Goal: Information Seeking & Learning: Check status

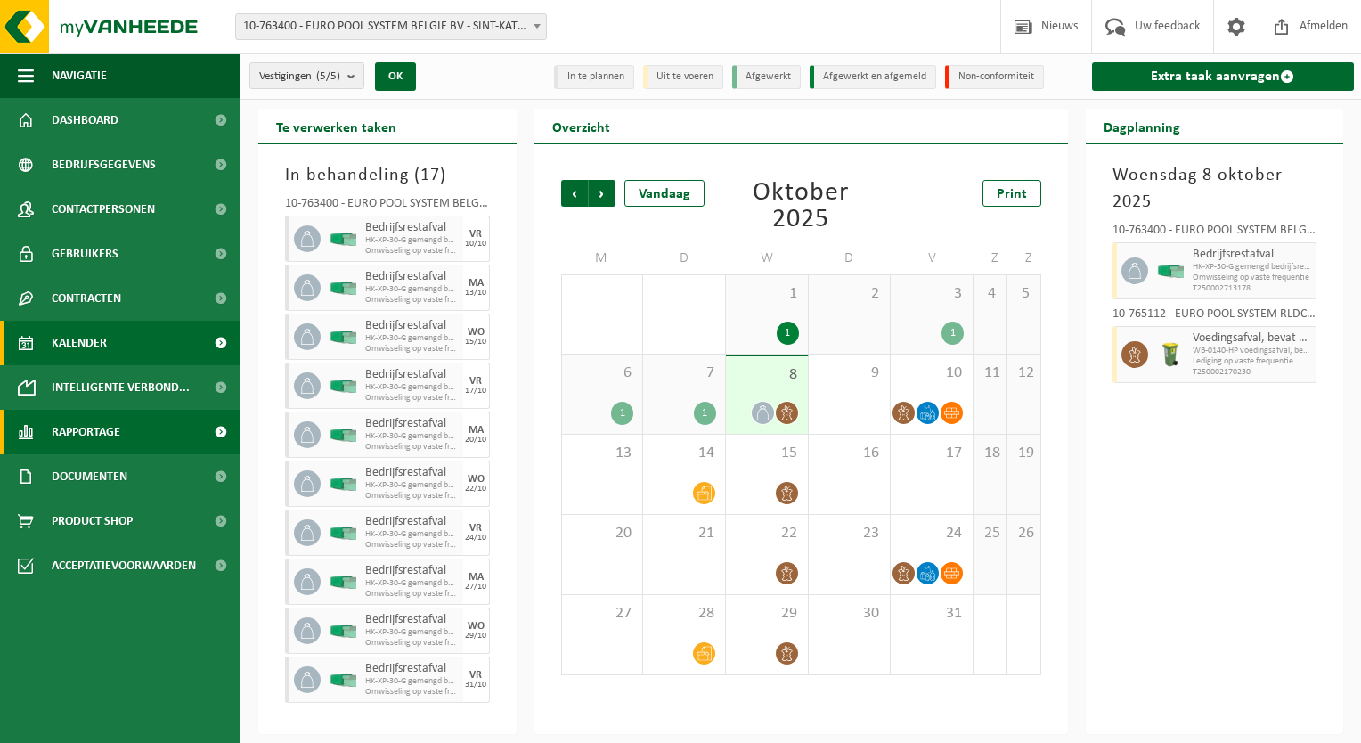
drag, startPoint x: 440, startPoint y: 28, endPoint x: 105, endPoint y: 433, distance: 525.0
click at [105, 433] on span "Rapportage" at bounding box center [86, 432] width 69 height 45
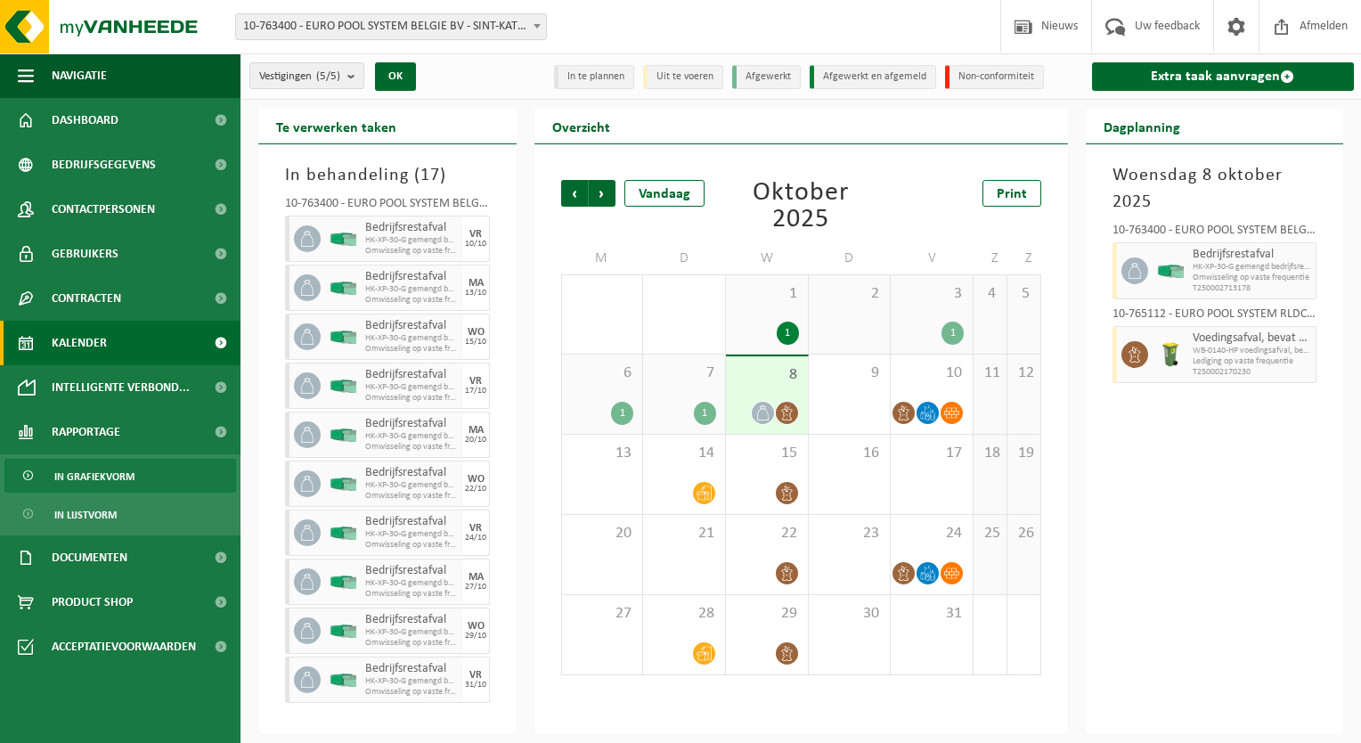
click at [108, 472] on span "In grafiekvorm" at bounding box center [94, 477] width 80 height 34
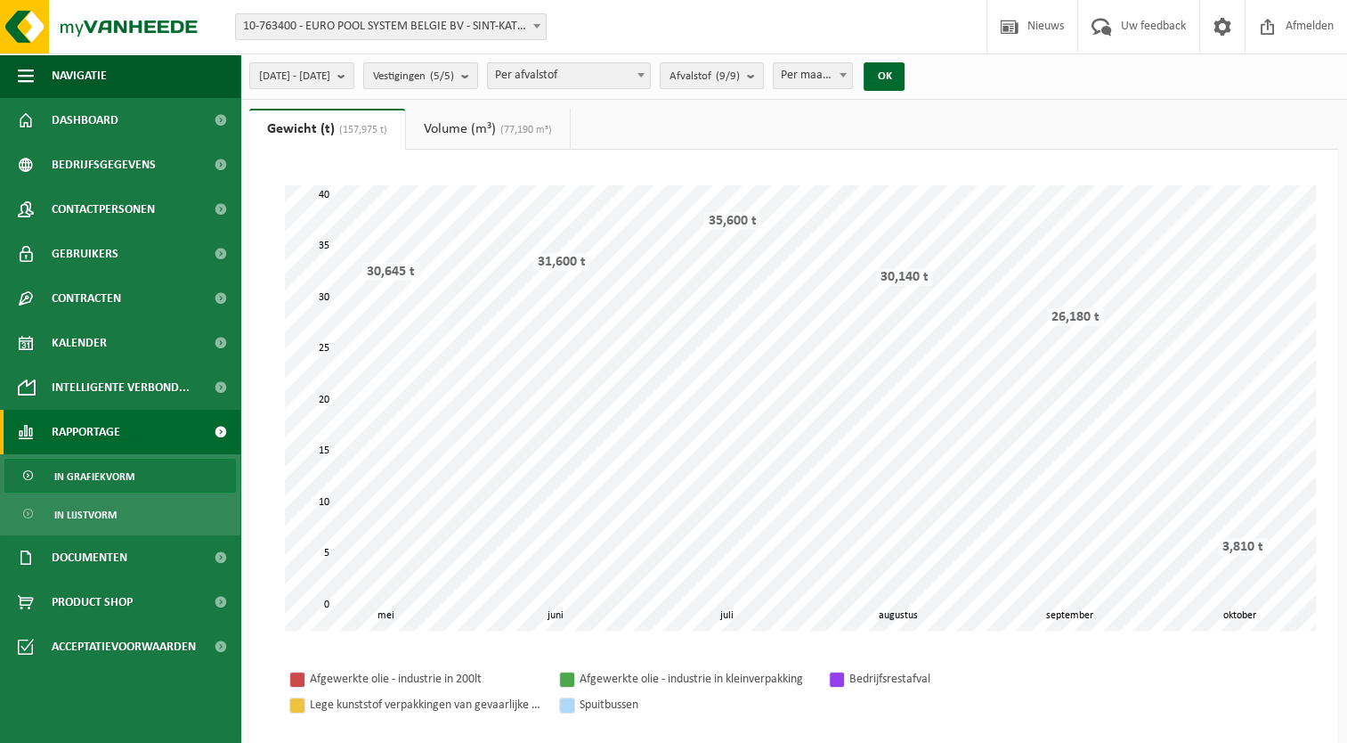
click at [452, 28] on span "10-763400 - EURO POOL SYSTEM BELGIE BV - SINT-KATELIJNE-WAVER" at bounding box center [391, 26] width 310 height 25
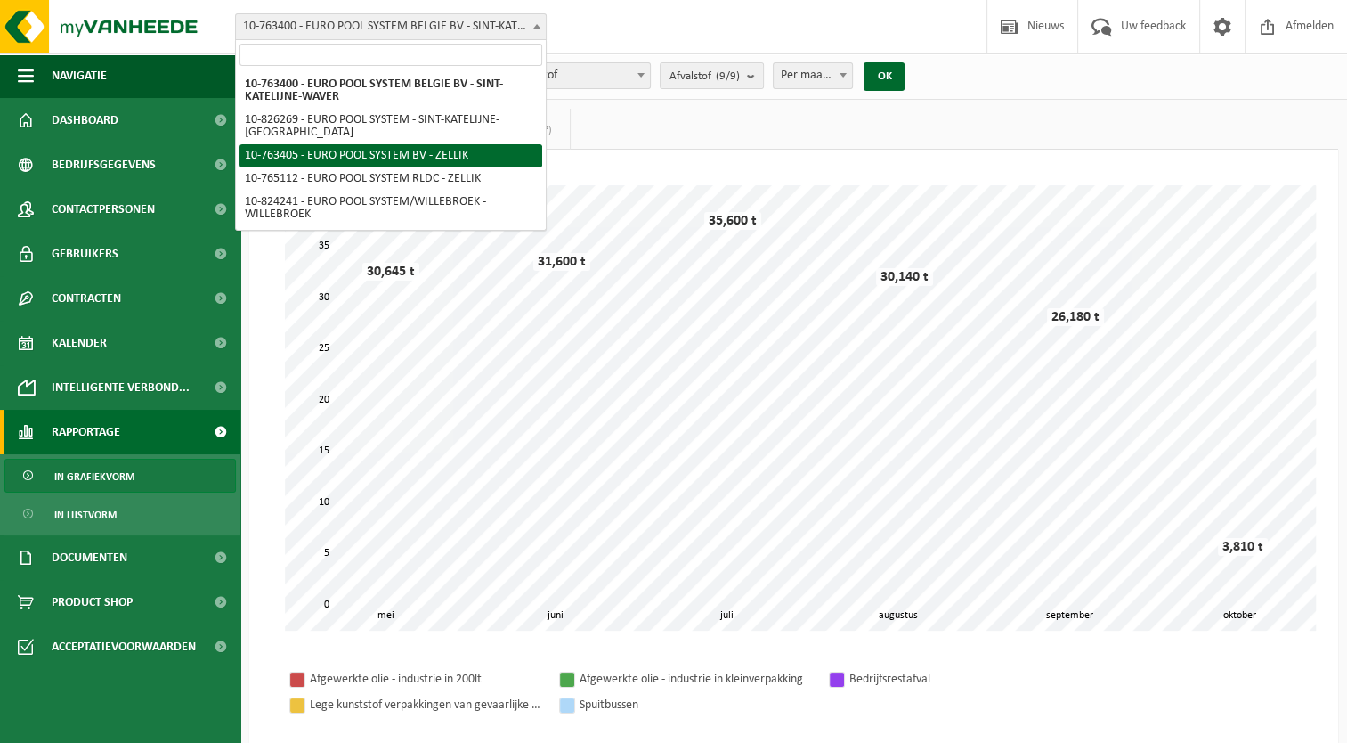
click at [689, 130] on ul "Gewicht (t) (157,975 t) Volume (m³) (77,190 m³)" at bounding box center [793, 129] width 1089 height 41
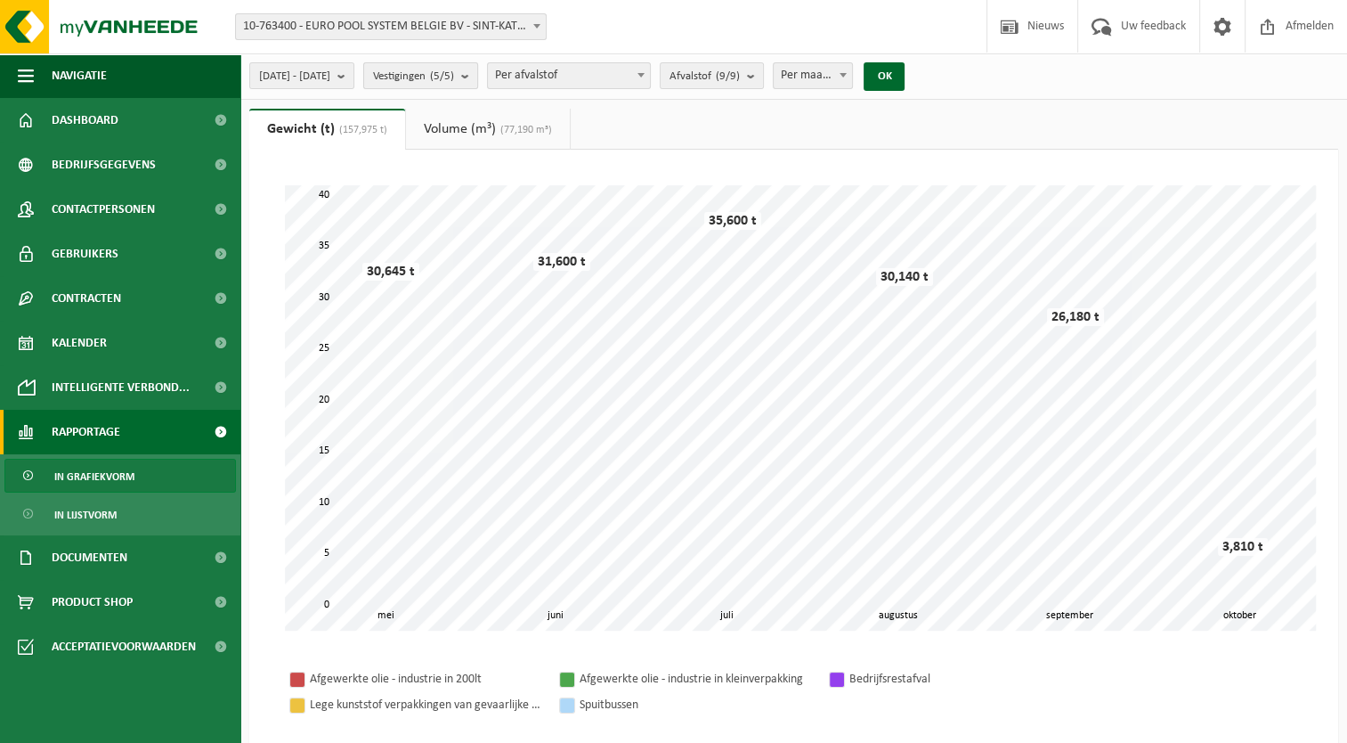
click at [454, 79] on count "(5/5)" at bounding box center [442, 76] width 24 height 12
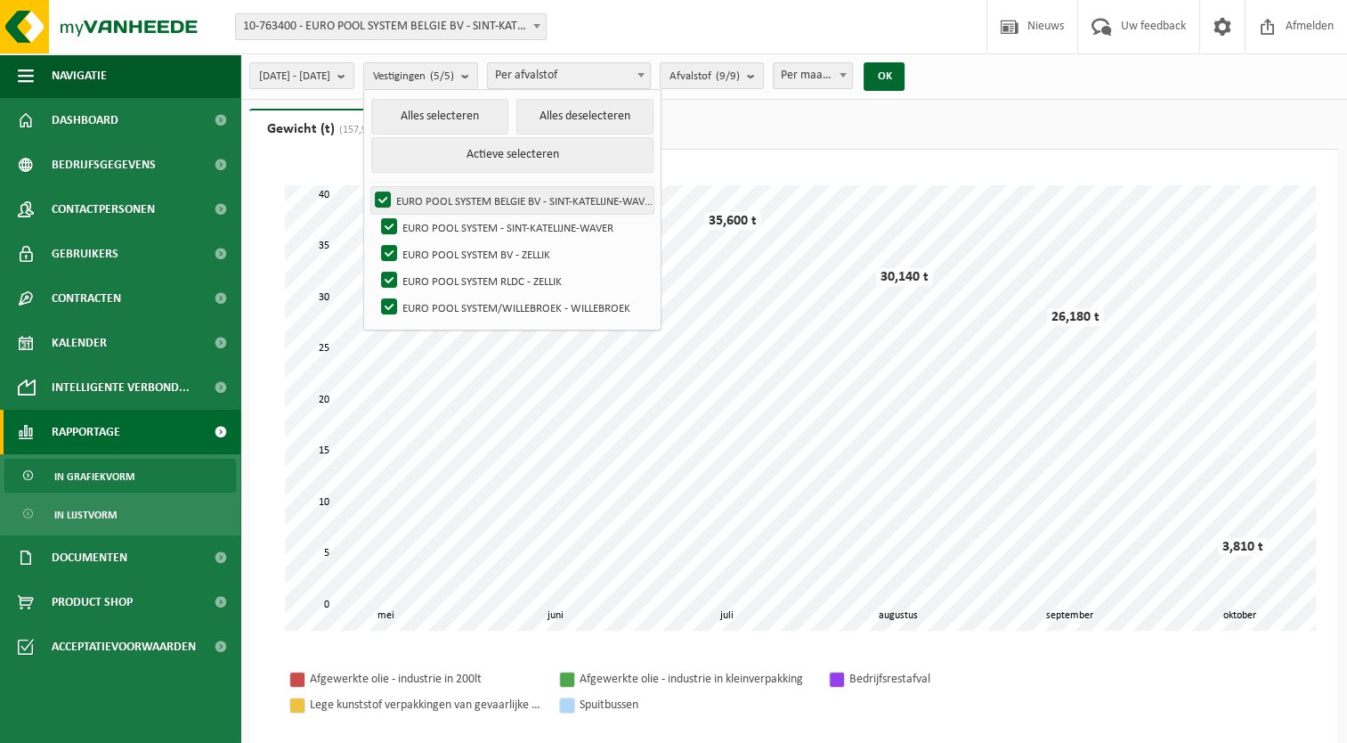
click at [424, 194] on label "EURO POOL SYSTEM BELGIE BV - SINT-KATELIJNE-WAVER" at bounding box center [512, 200] width 282 height 27
click at [369, 187] on input "EURO POOL SYSTEM BELGIE BV - SINT-KATELIJNE-WAVER" at bounding box center [368, 186] width 1 height 1
click at [427, 191] on label "EURO POOL SYSTEM BELGIE BV - SINT-KATELIJNE-WAVER" at bounding box center [512, 200] width 282 height 27
click at [369, 187] on input "EURO POOL SYSTEM BELGIE BV - SINT-KATELIJNE-WAVER" at bounding box center [368, 186] width 1 height 1
click at [621, 112] on button "Alles deselecteren" at bounding box center [585, 117] width 137 height 36
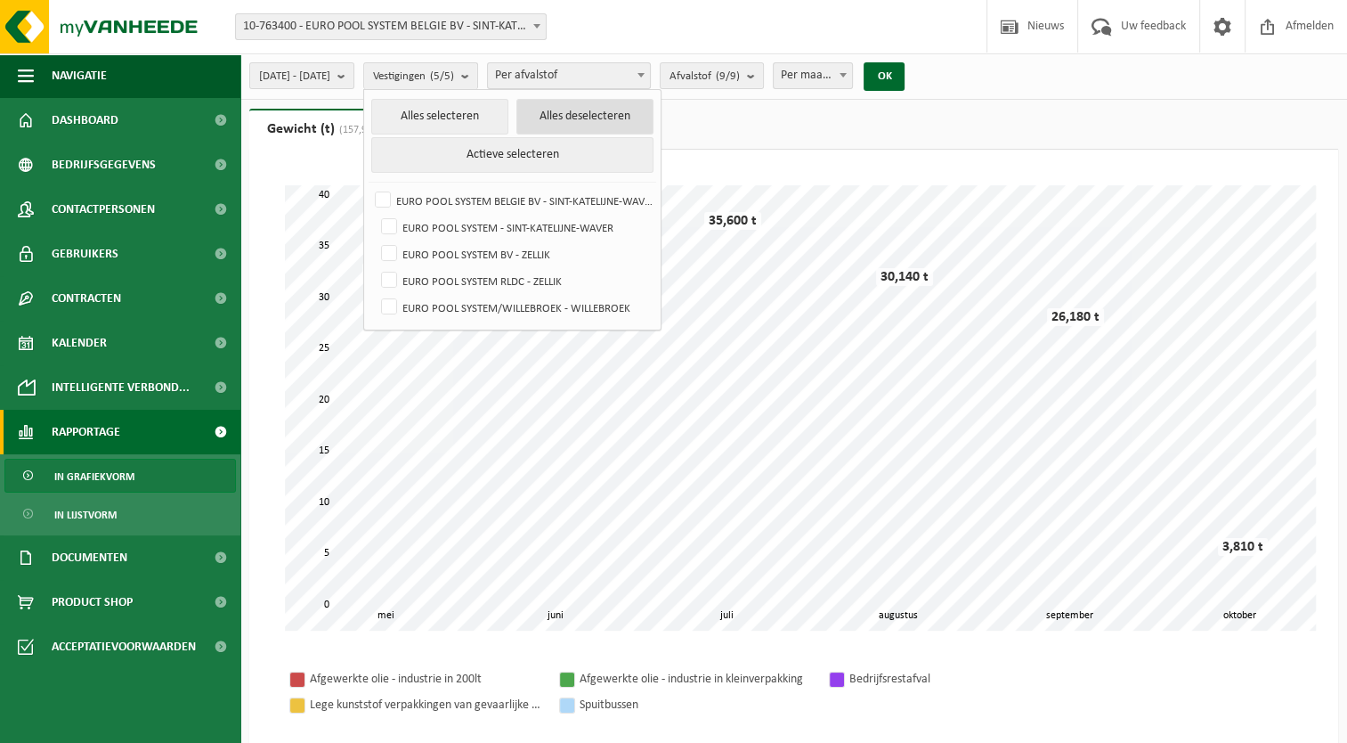
checkbox input "false"
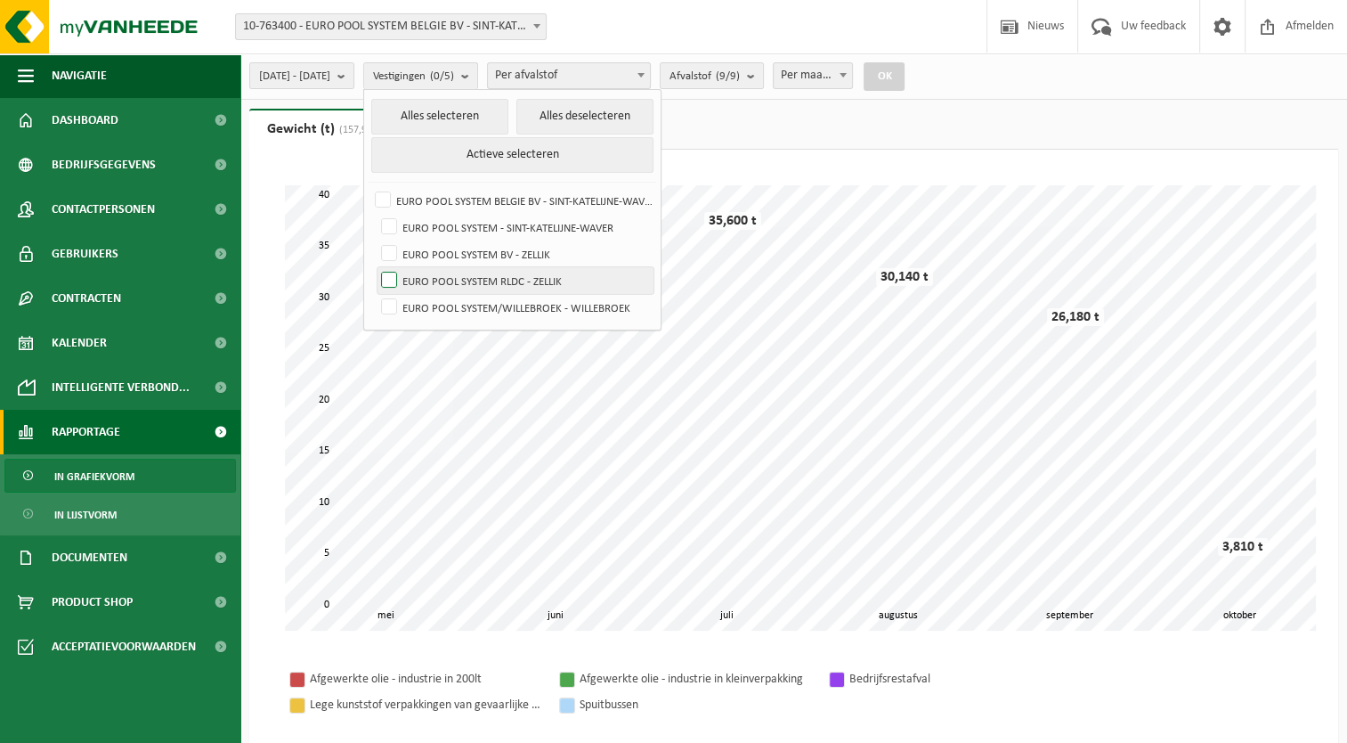
click at [435, 273] on label "EURO POOL SYSTEM RLDC - ZELLIK" at bounding box center [516, 280] width 276 height 27
click at [375, 267] on input "EURO POOL SYSTEM RLDC - ZELLIK" at bounding box center [374, 266] width 1 height 1
checkbox input "true"
click at [905, 80] on button "OK" at bounding box center [884, 76] width 41 height 28
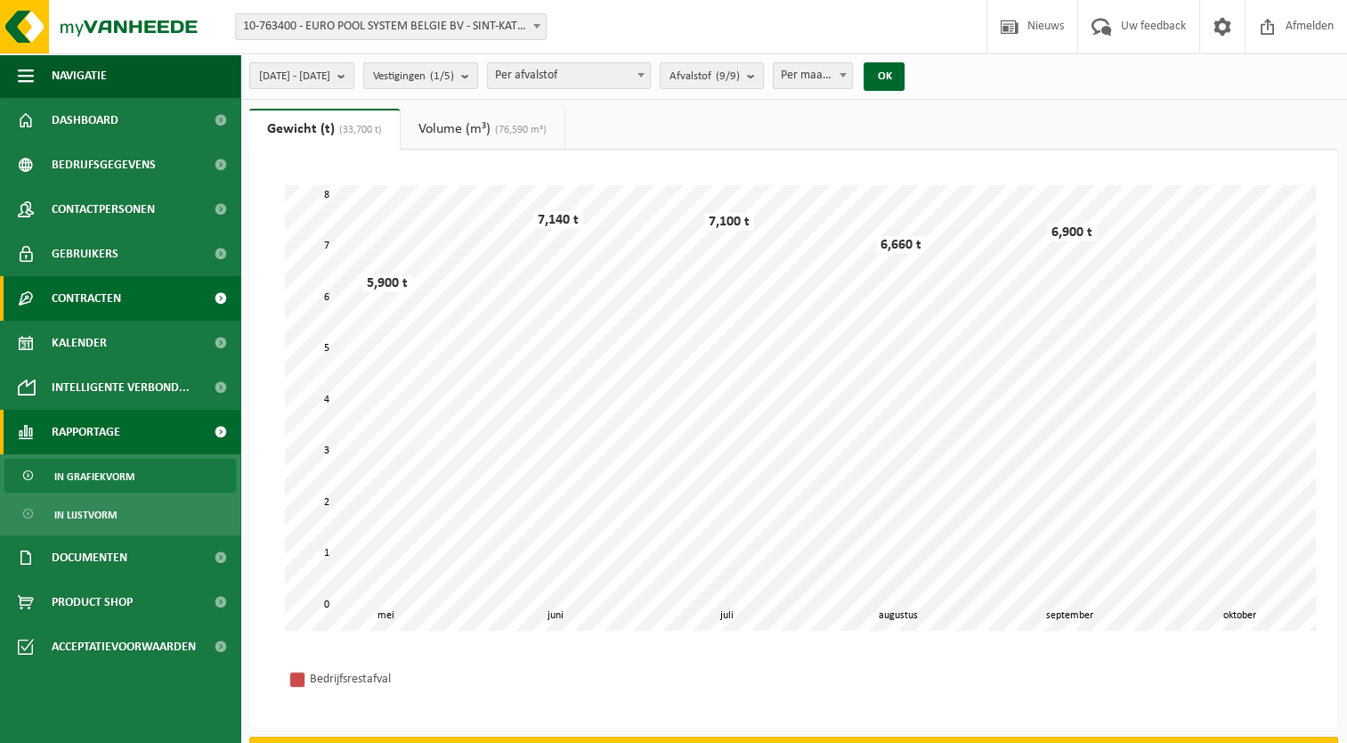
click at [133, 308] on link "Contracten" at bounding box center [120, 298] width 240 height 45
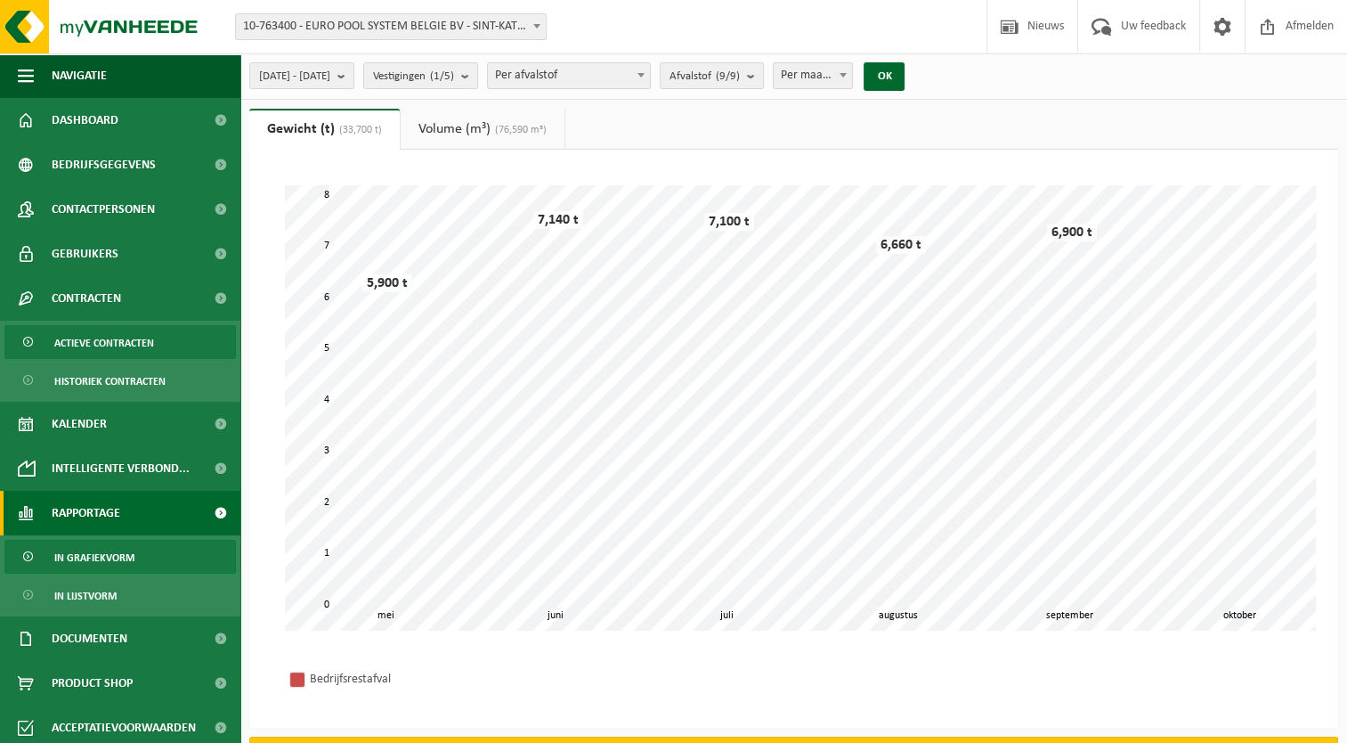
click at [132, 346] on span "Actieve contracten" at bounding box center [104, 343] width 100 height 34
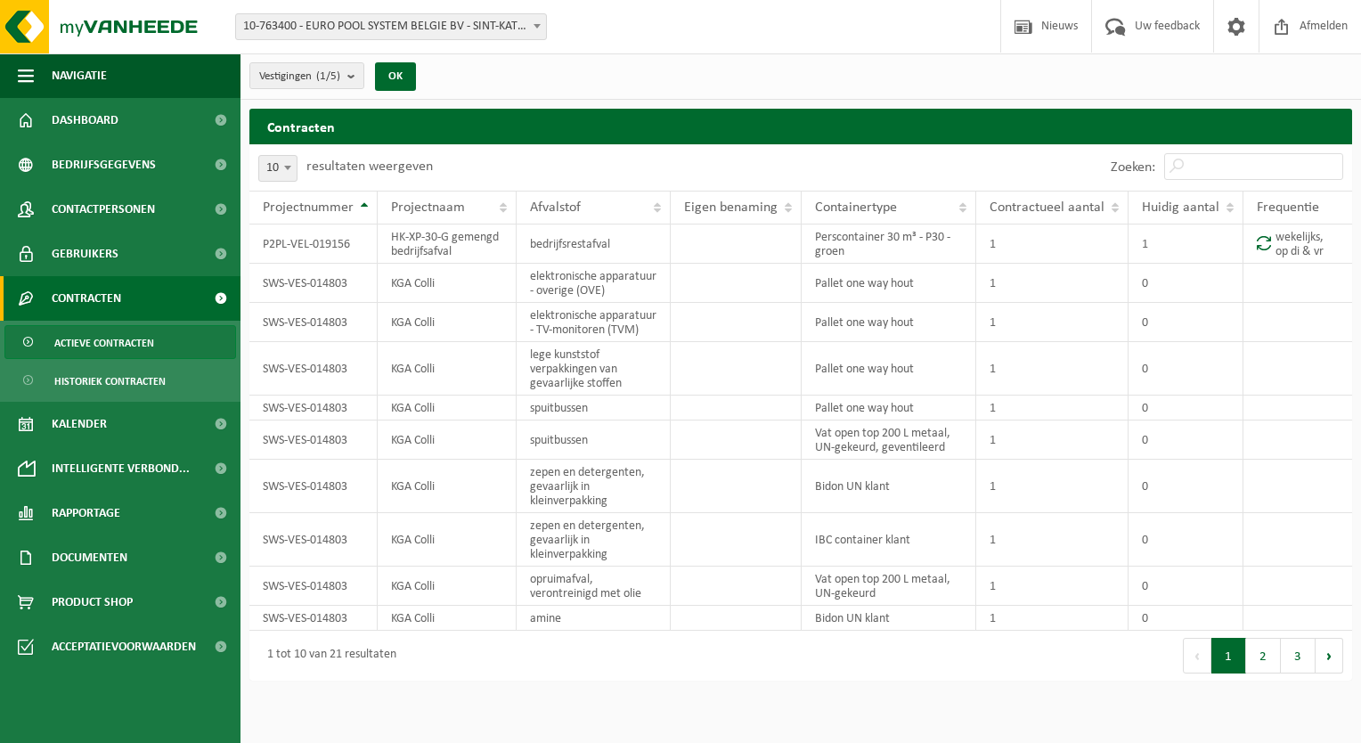
click at [464, 23] on span "10-763400 - EURO POOL SYSTEM BELGIE BV - SINT-KATELIJNE-WAVER" at bounding box center [391, 26] width 310 height 25
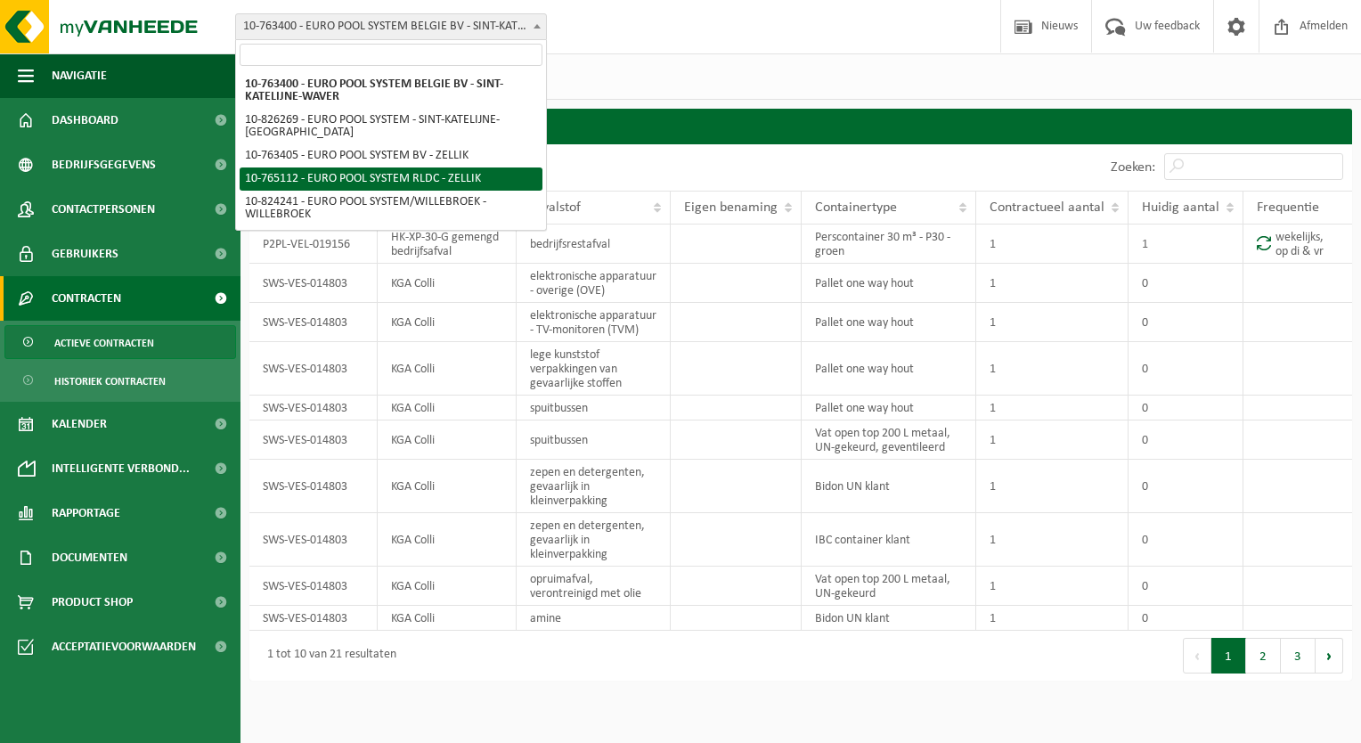
select select "12781"
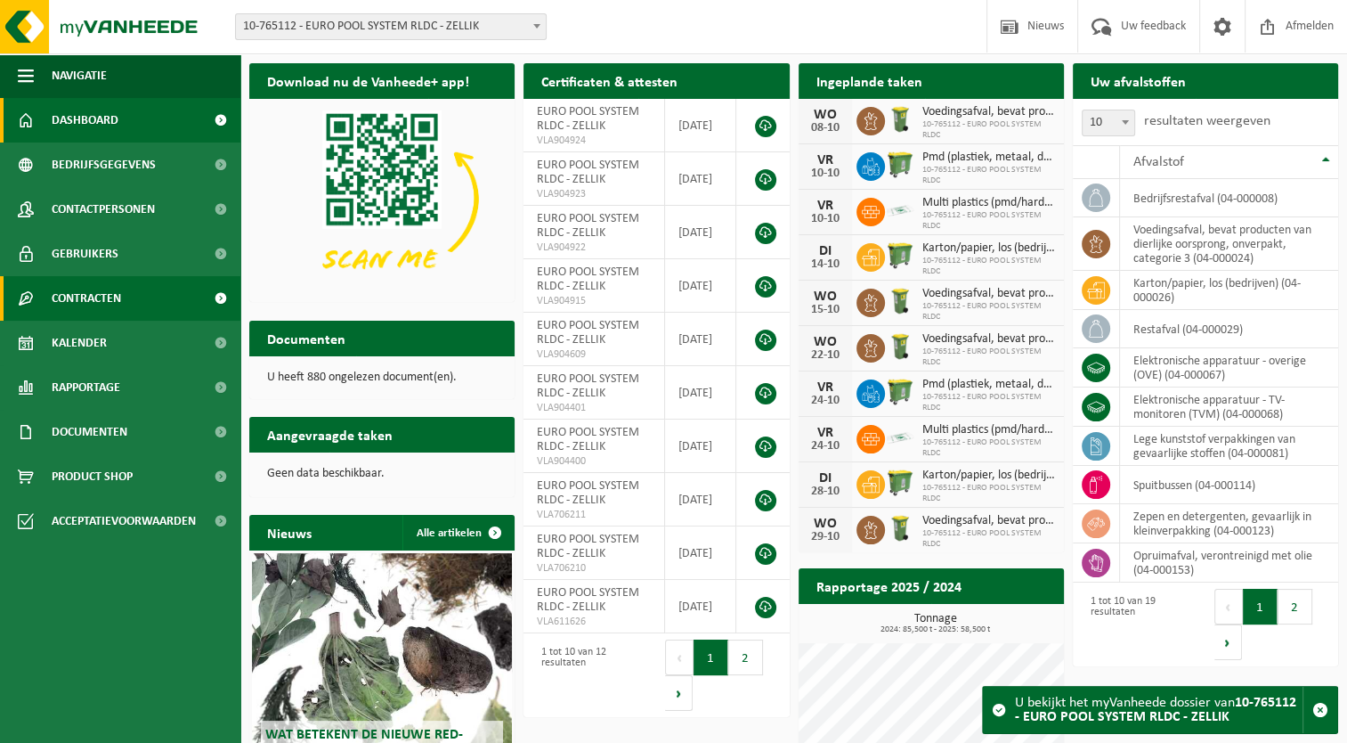
click at [124, 309] on link "Contracten" at bounding box center [120, 298] width 240 height 45
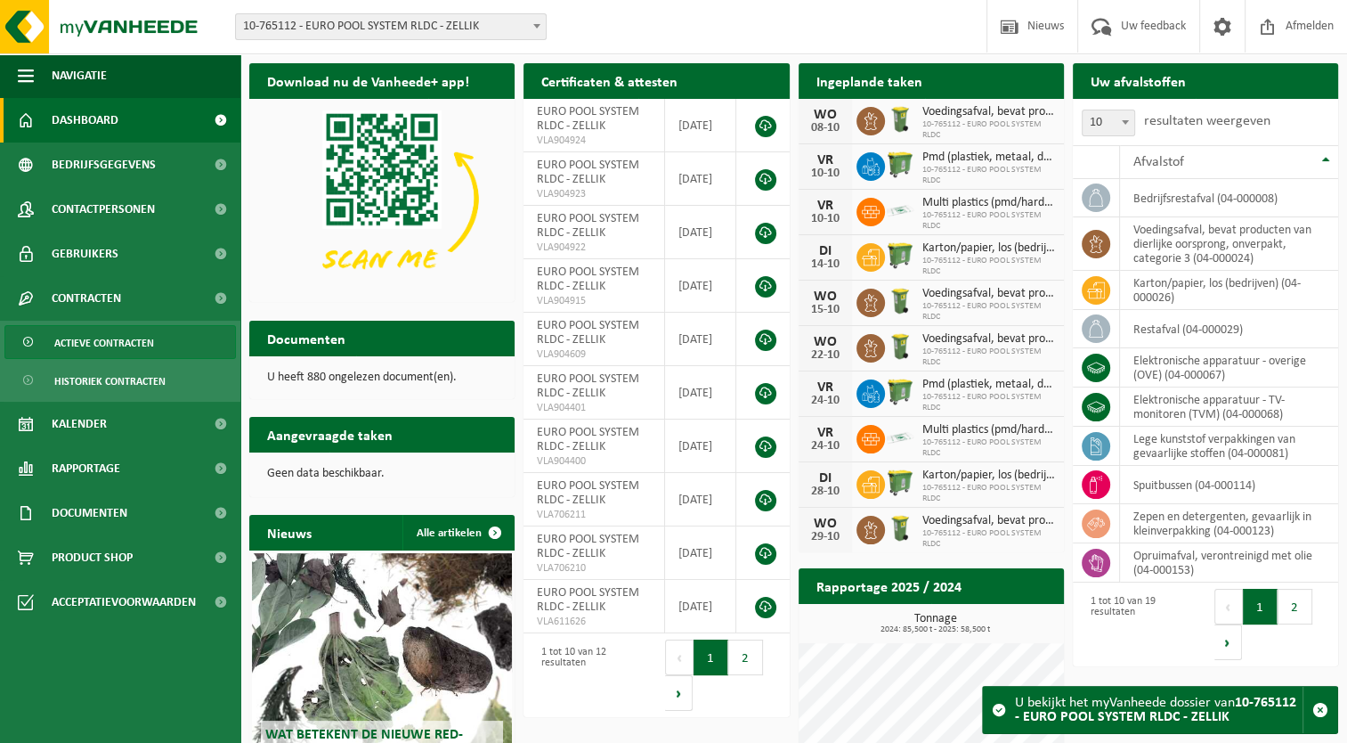
click at [131, 346] on span "Actieve contracten" at bounding box center [104, 343] width 100 height 34
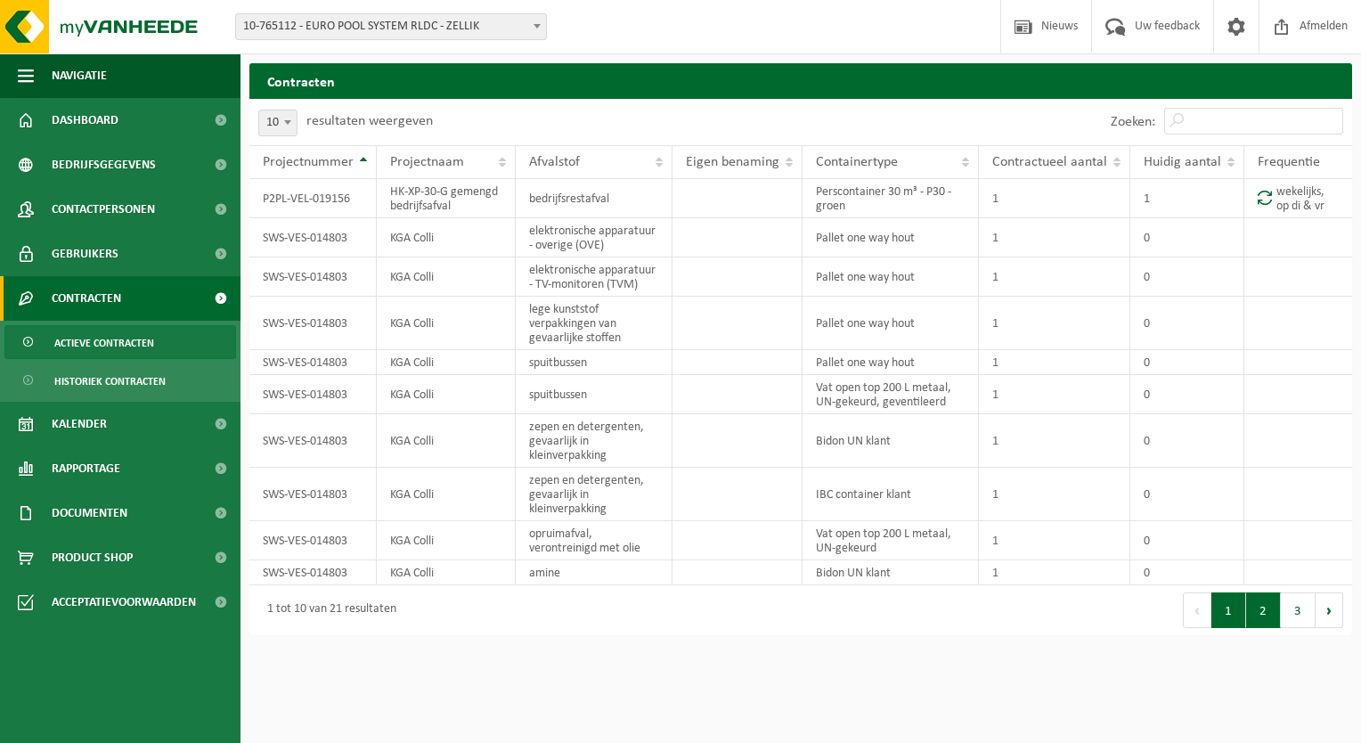
click at [1258, 613] on button "2" at bounding box center [1263, 610] width 35 height 36
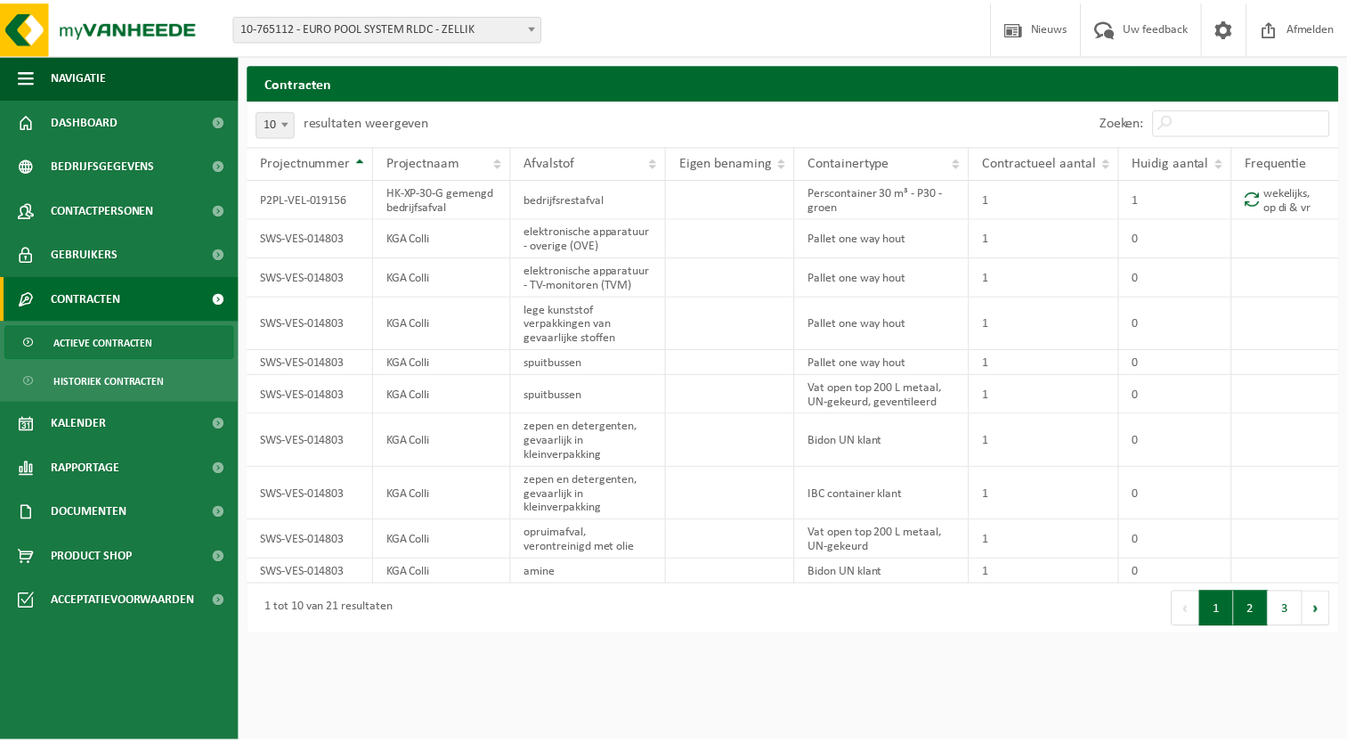
scroll to position [61, 0]
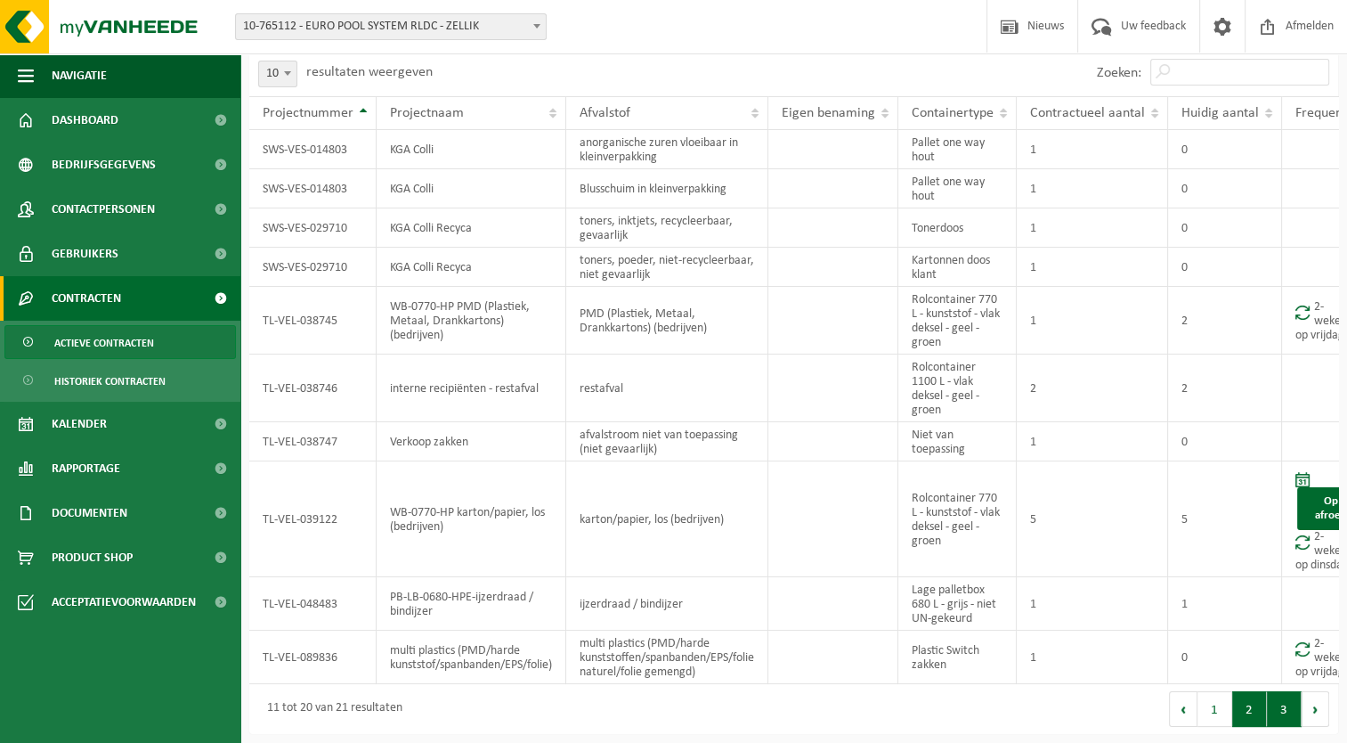
click at [1282, 714] on button "3" at bounding box center [1284, 709] width 35 height 36
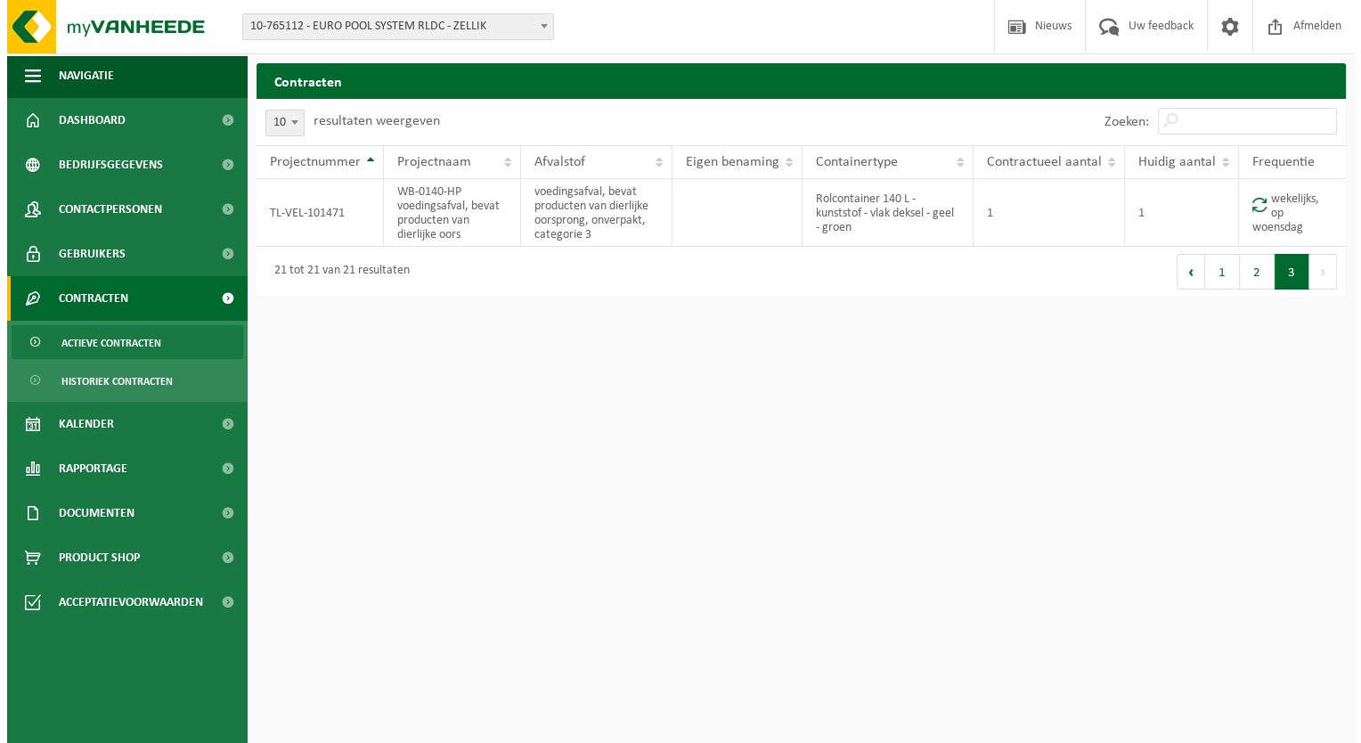
scroll to position [0, 0]
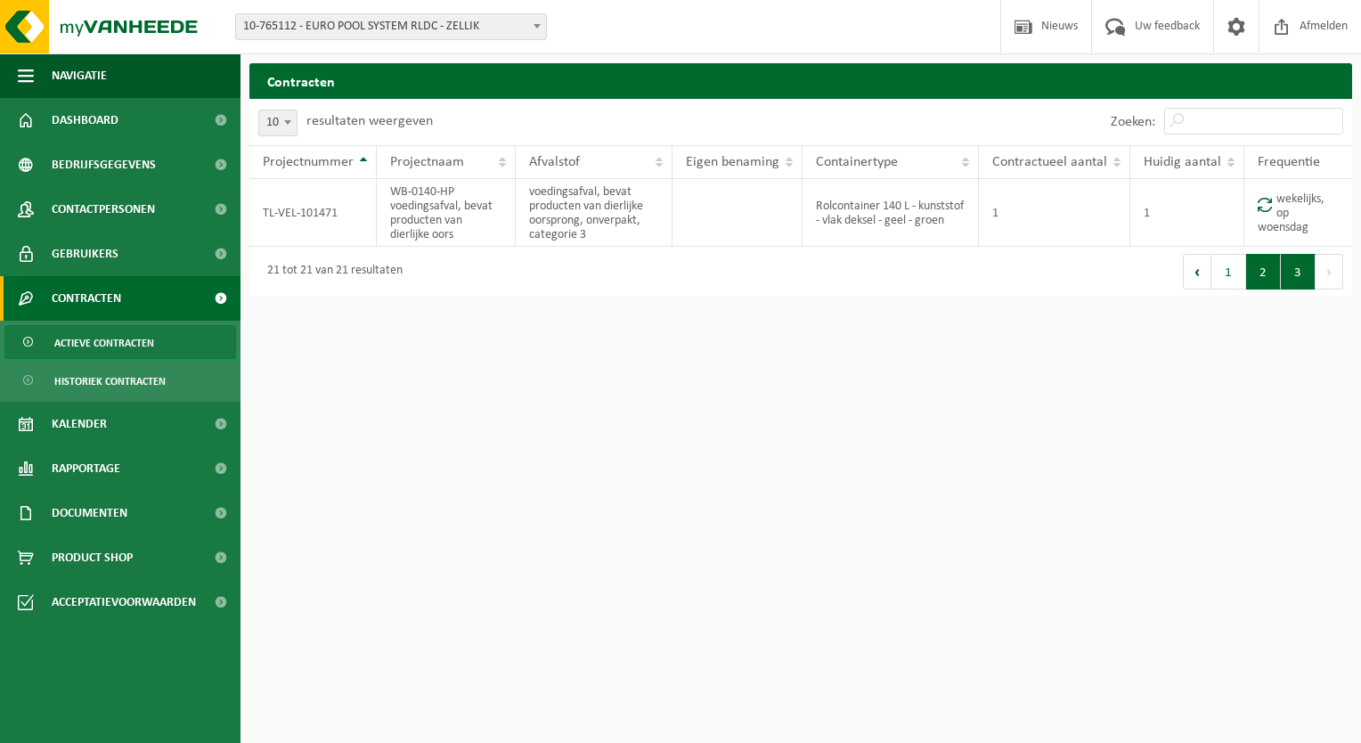
click at [1265, 275] on button "2" at bounding box center [1263, 272] width 35 height 36
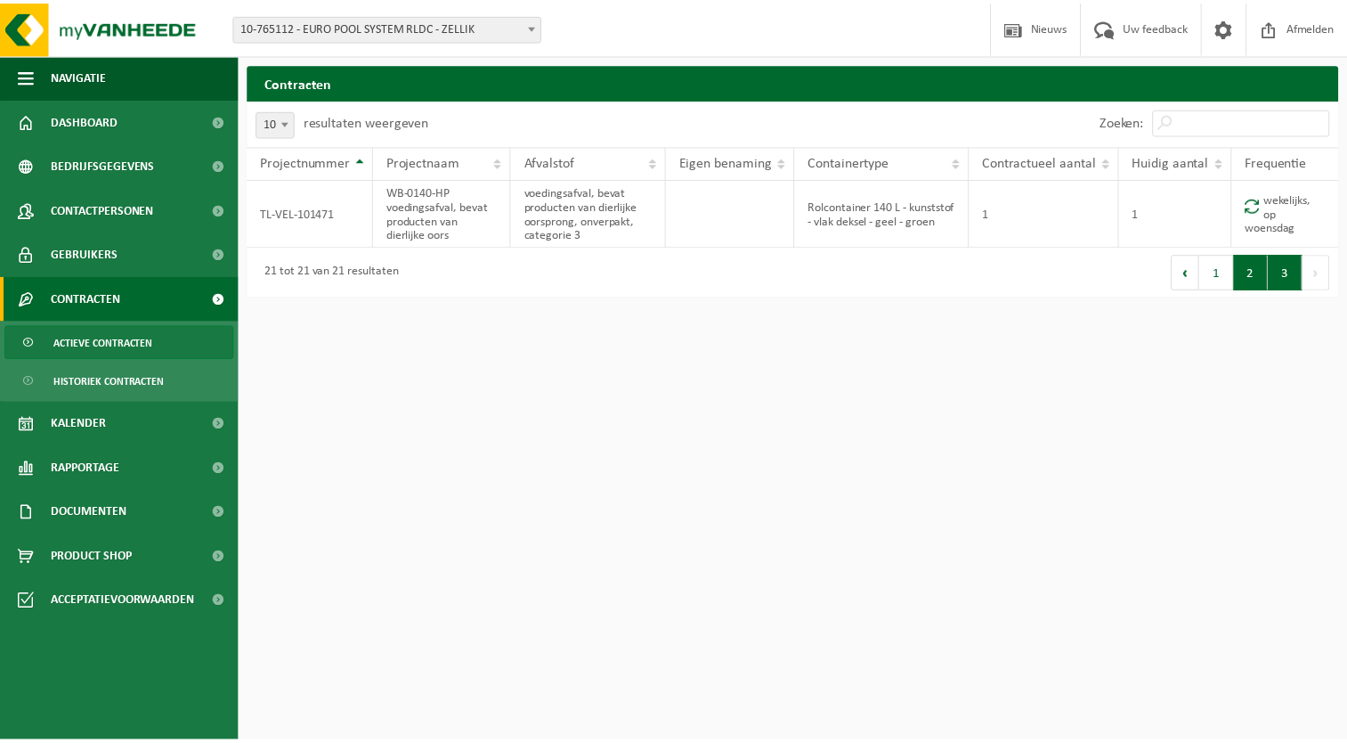
scroll to position [61, 0]
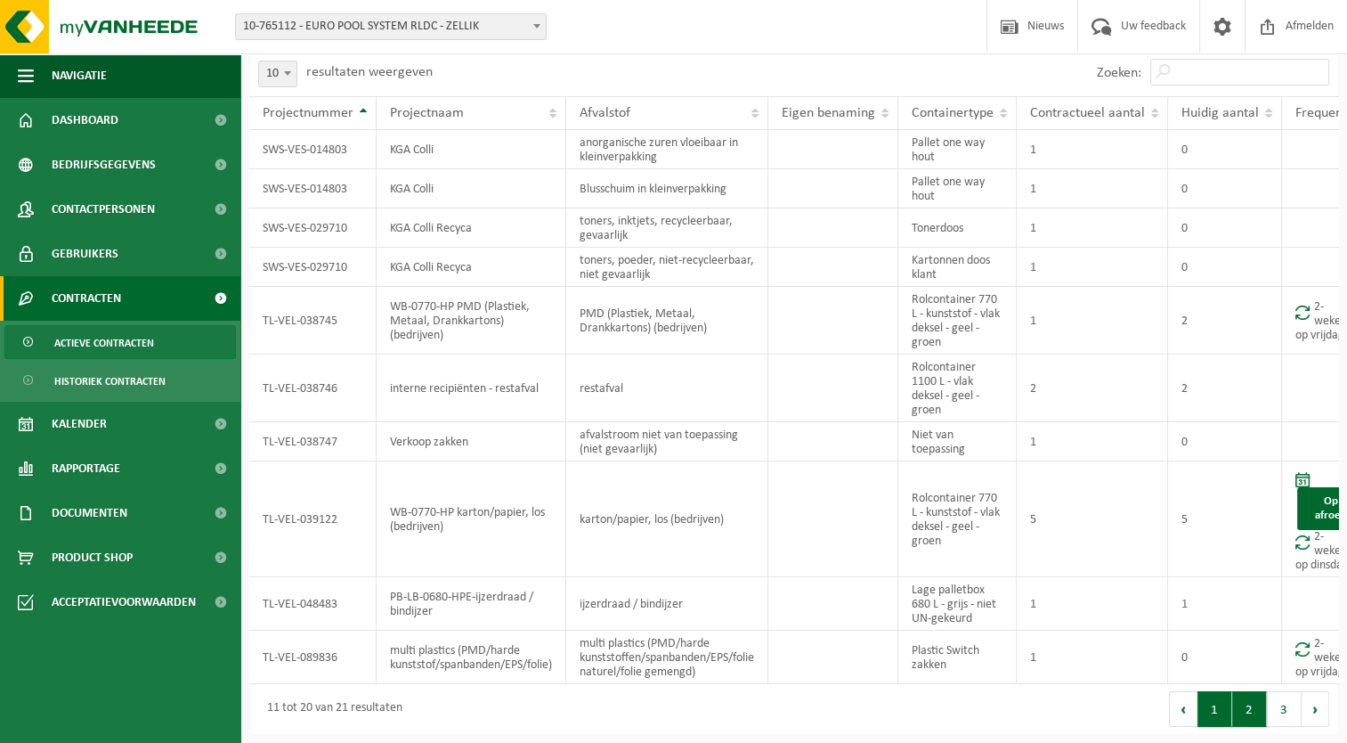
click at [1222, 712] on button "1" at bounding box center [1215, 709] width 35 height 36
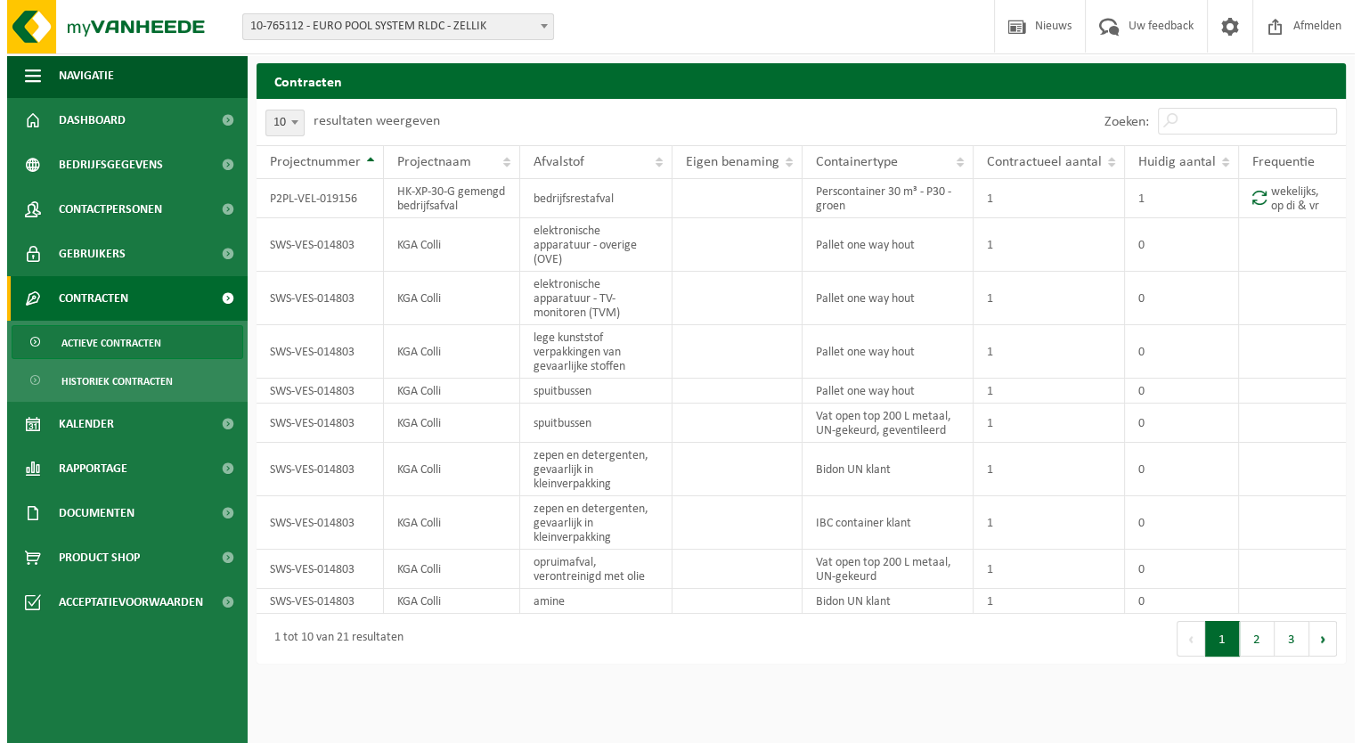
scroll to position [0, 0]
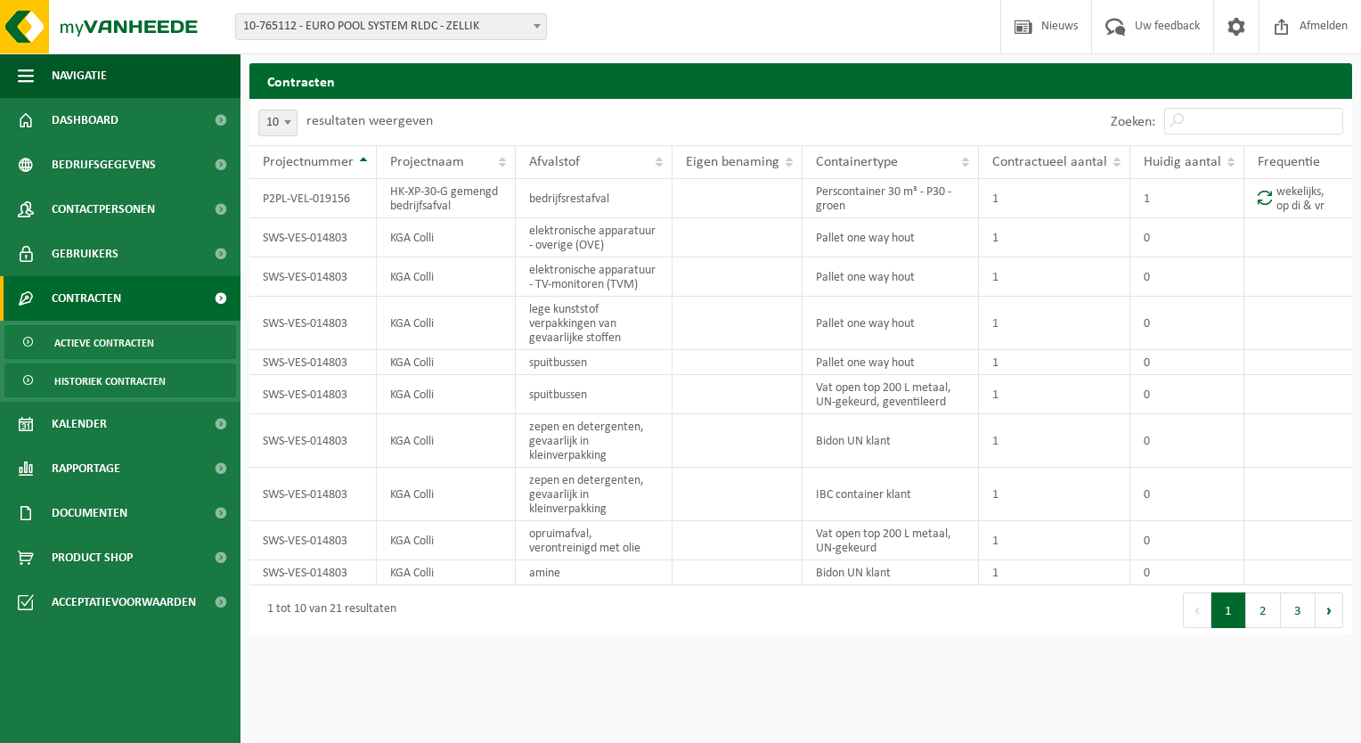
click at [87, 383] on span "Historiek contracten" at bounding box center [109, 381] width 111 height 34
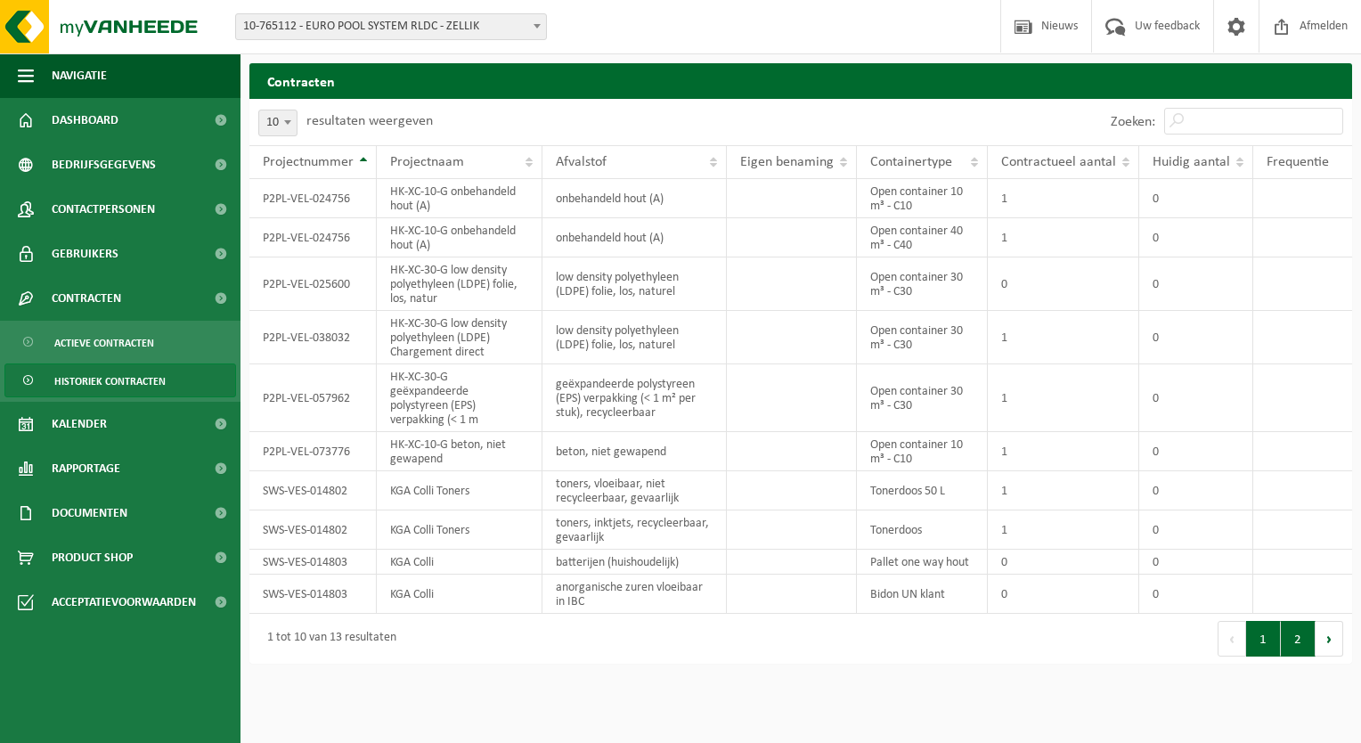
click at [1299, 628] on button "2" at bounding box center [1298, 639] width 35 height 36
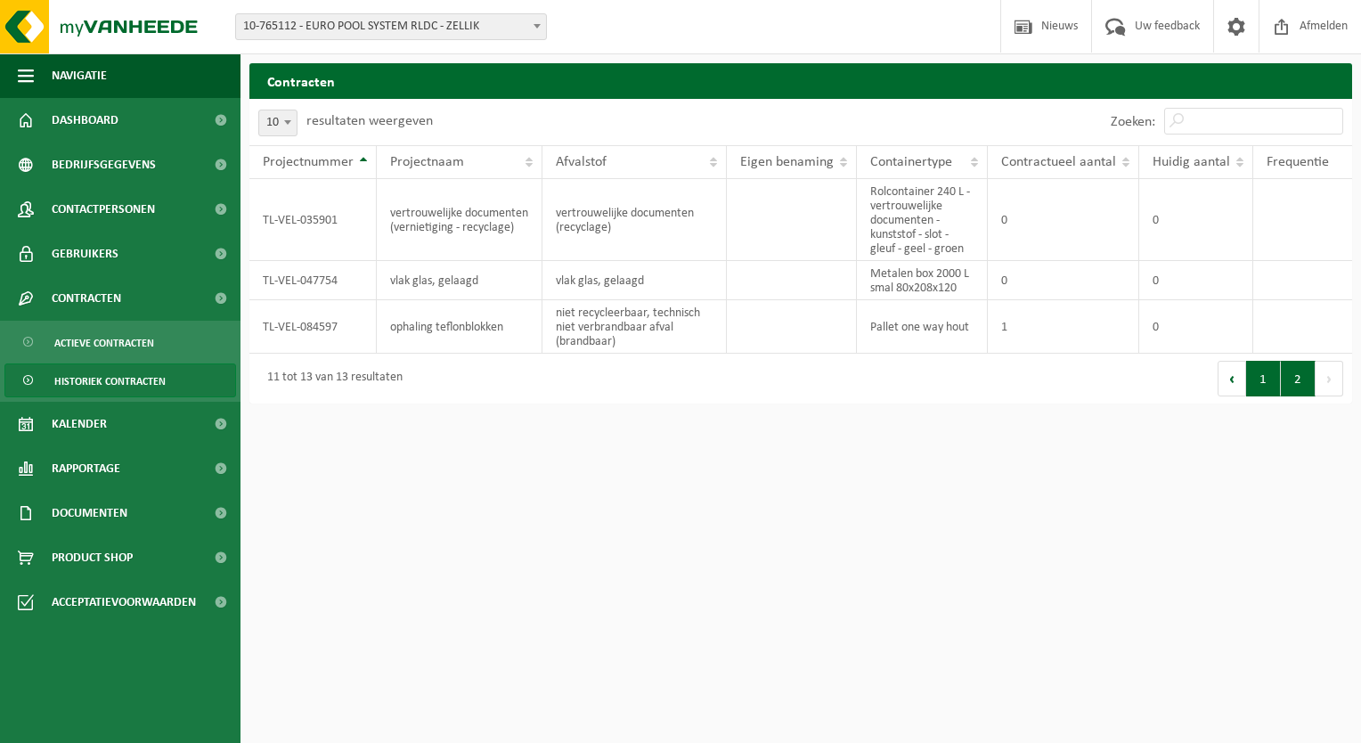
click at [1272, 386] on button "1" at bounding box center [1263, 379] width 35 height 36
